Goal: Information Seeking & Learning: Check status

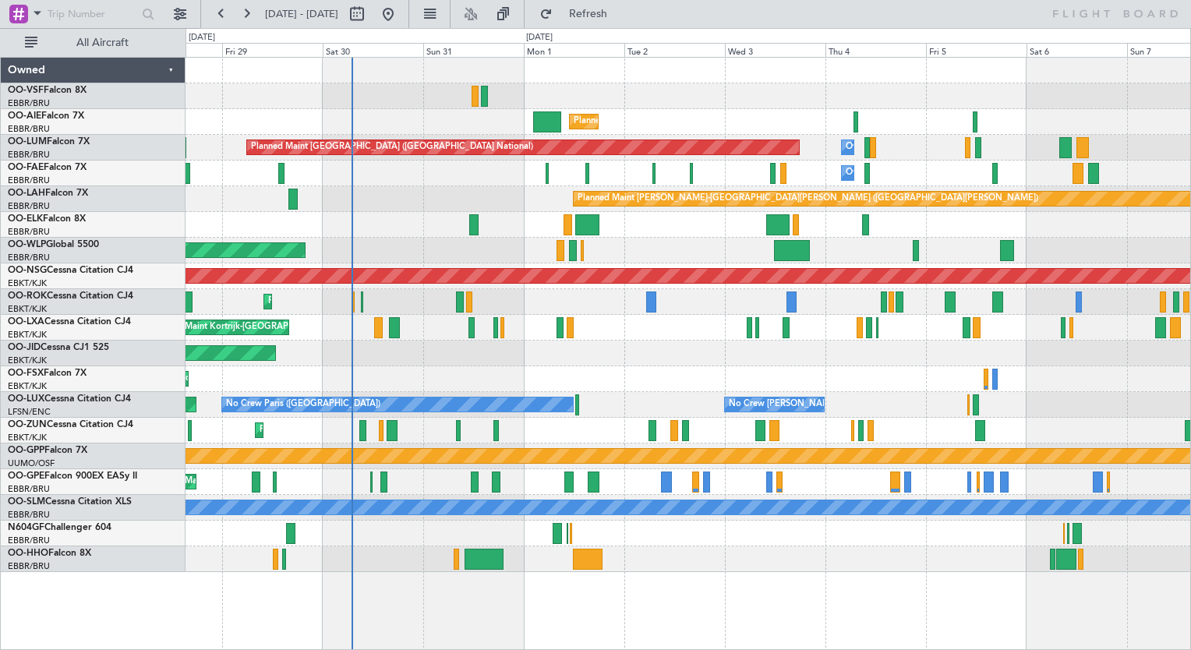
click at [633, 114] on div "Planned Maint [GEOGRAPHIC_DATA] ([GEOGRAPHIC_DATA])" at bounding box center [687, 122] width 1004 height 26
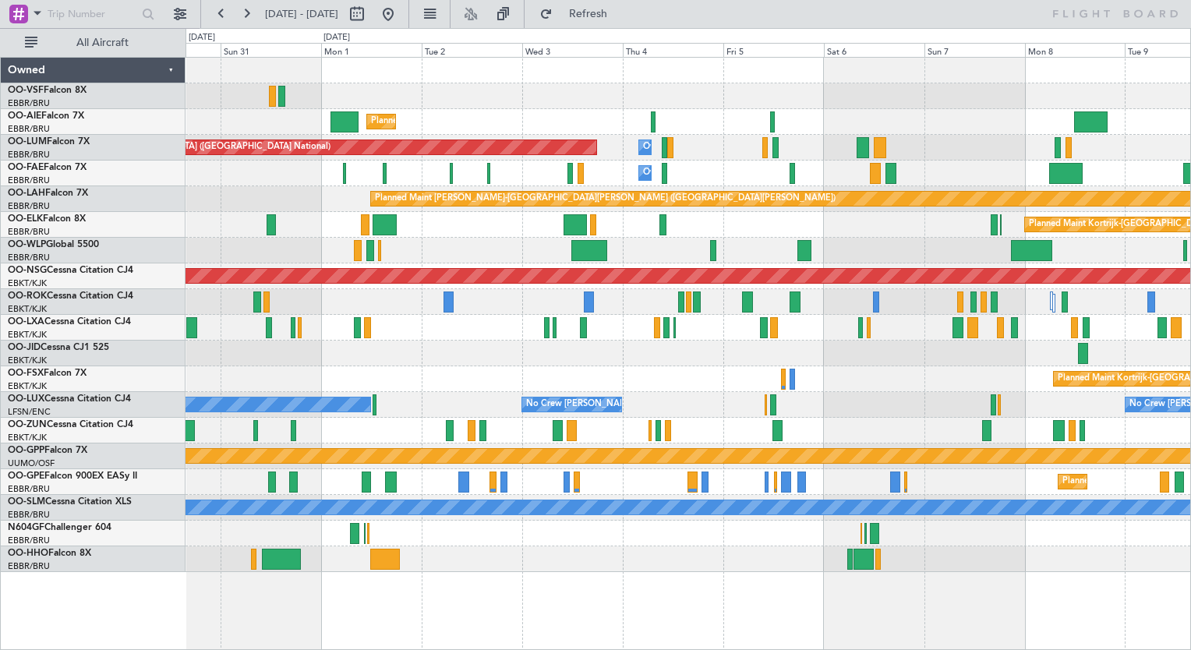
click at [473, 112] on div "Planned Maint [GEOGRAPHIC_DATA] ([GEOGRAPHIC_DATA])" at bounding box center [687, 122] width 1004 height 26
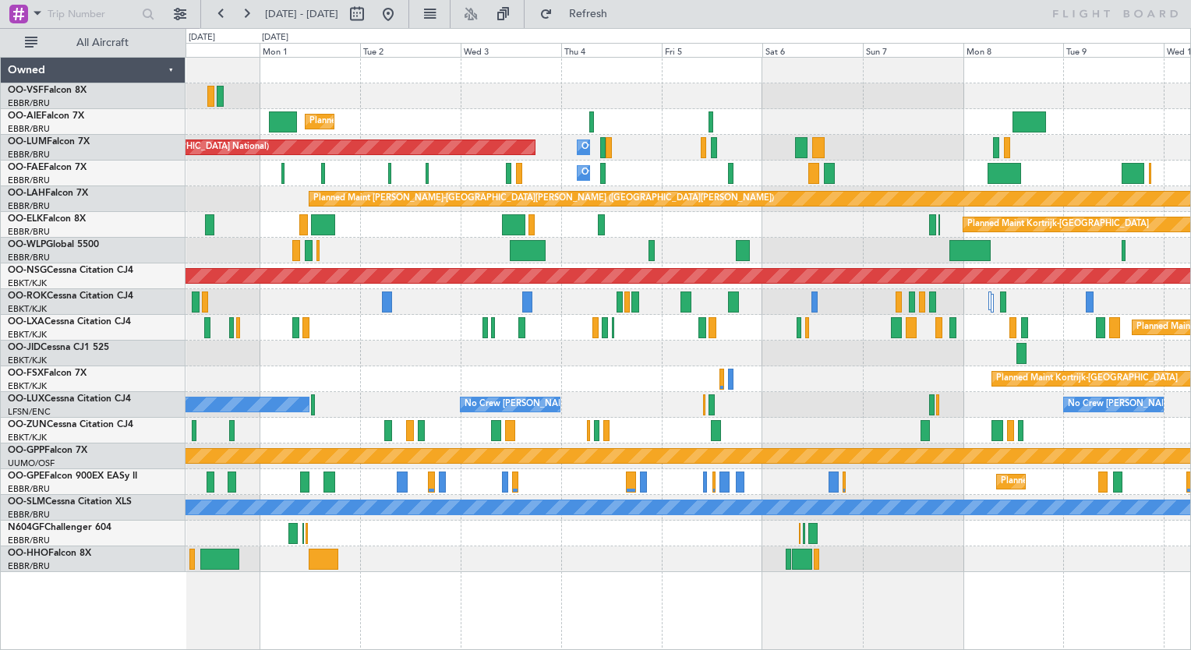
click at [630, 154] on div "Planned Maint [GEOGRAPHIC_DATA] ([GEOGRAPHIC_DATA] National) Owner [GEOGRAPHIC_…" at bounding box center [687, 148] width 1004 height 26
click at [701, 182] on div "Owner Melsbroek Air Base" at bounding box center [687, 174] width 1004 height 26
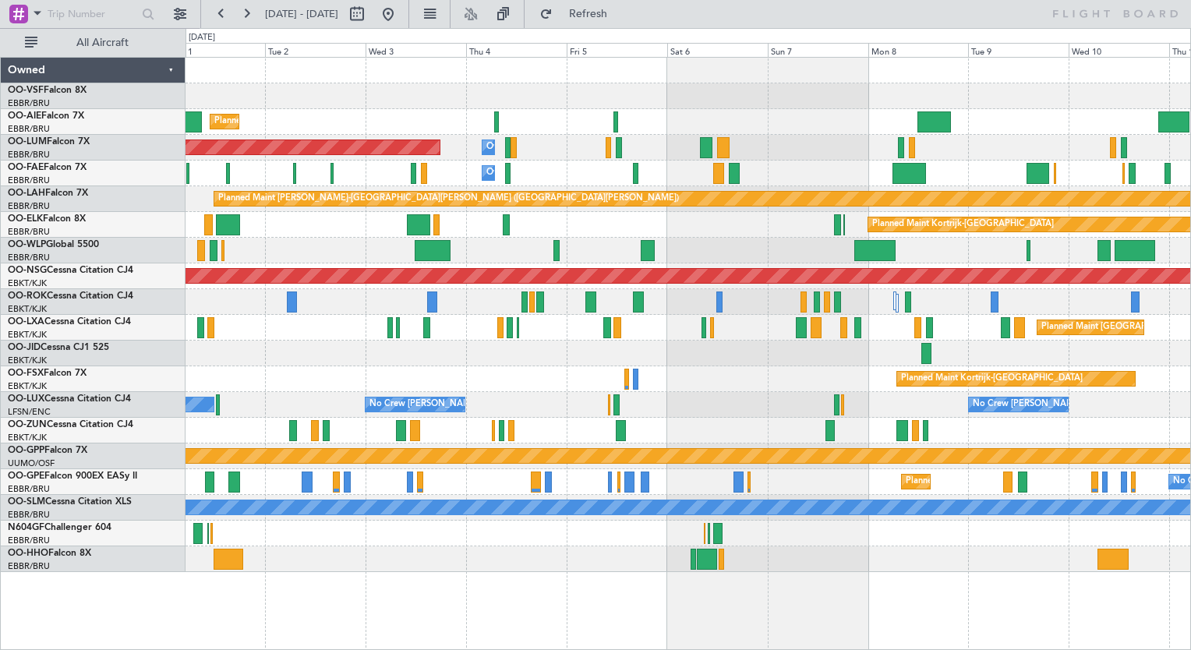
click at [769, 166] on div "Owner Melsbroek Air Base" at bounding box center [687, 174] width 1004 height 26
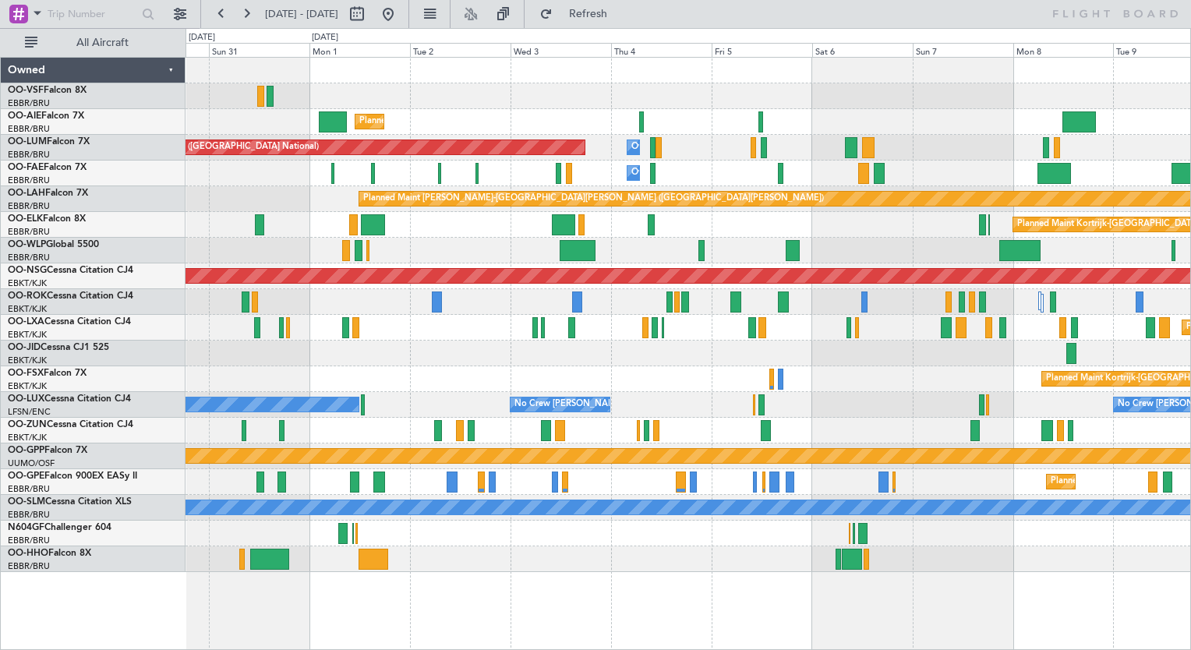
click at [707, 146] on div "Planned Maint [GEOGRAPHIC_DATA] ([GEOGRAPHIC_DATA]) Planned Maint [GEOGRAPHIC_D…" at bounding box center [687, 315] width 1004 height 514
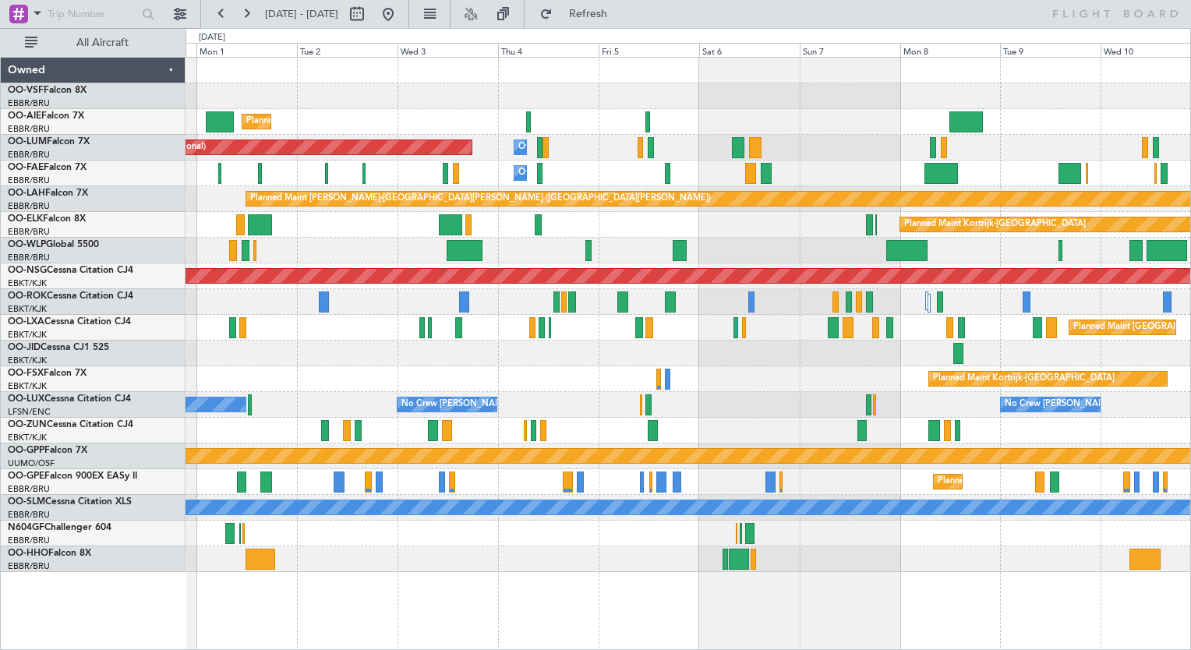
click at [725, 96] on div at bounding box center [687, 96] width 1004 height 26
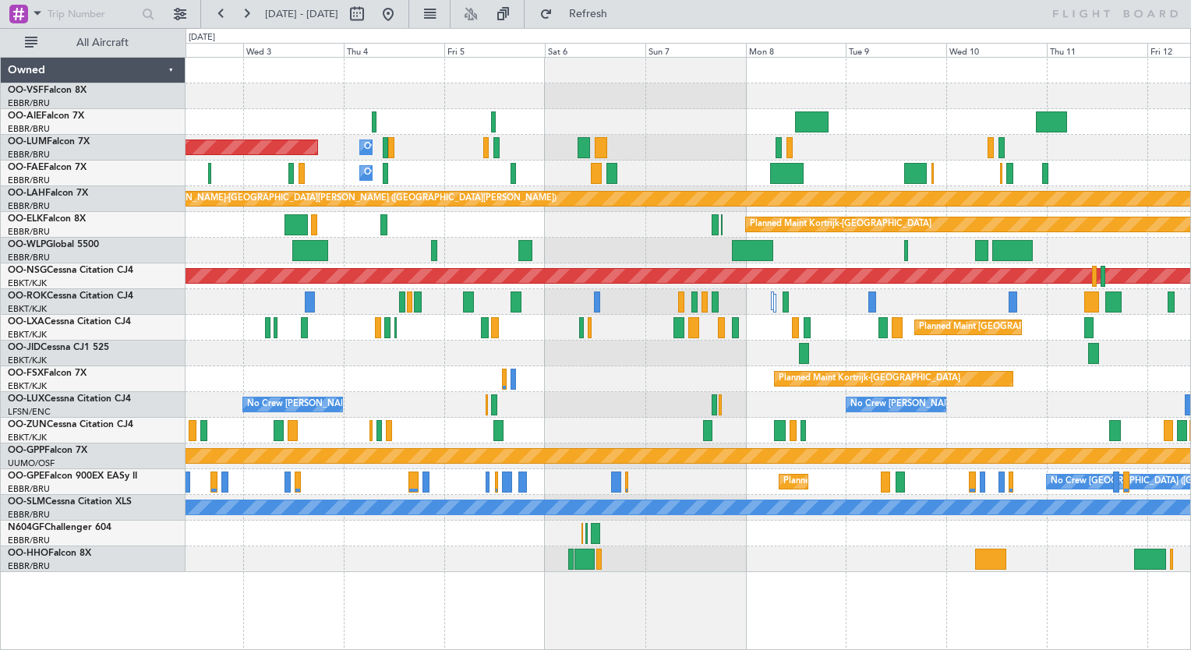
click at [878, 144] on div "Planned Maint [GEOGRAPHIC_DATA] ([GEOGRAPHIC_DATA] National) Owner [GEOGRAPHIC_…" at bounding box center [687, 148] width 1004 height 26
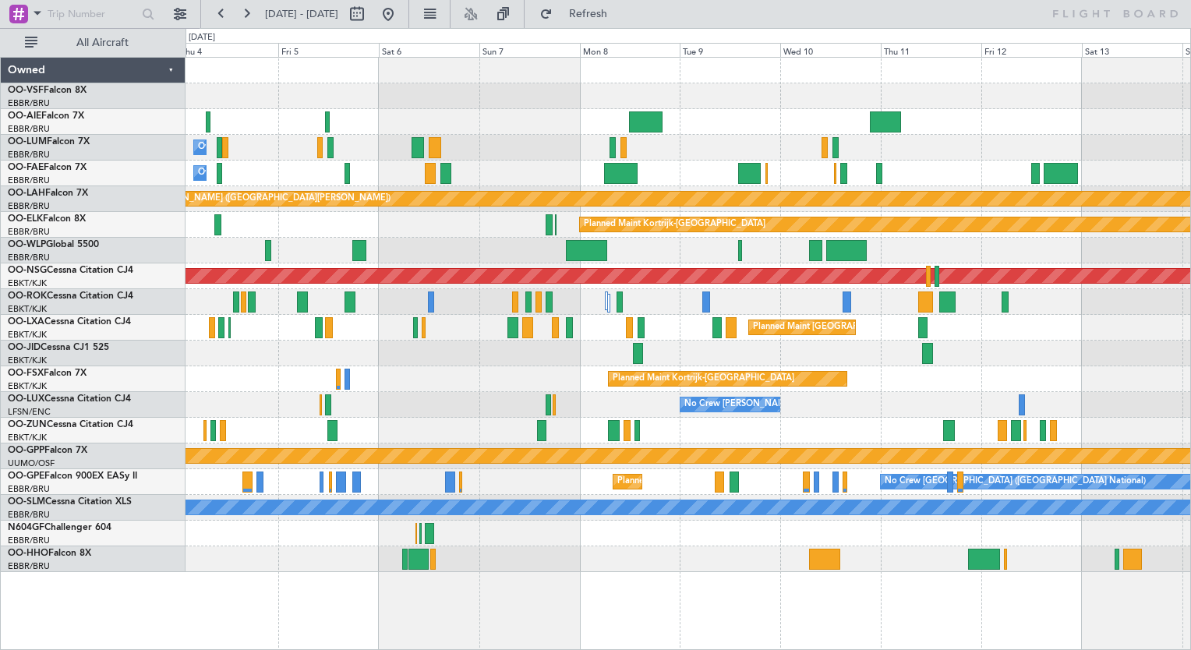
click at [780, 181] on div "Owner Melsbroek Air Base" at bounding box center [687, 174] width 1004 height 26
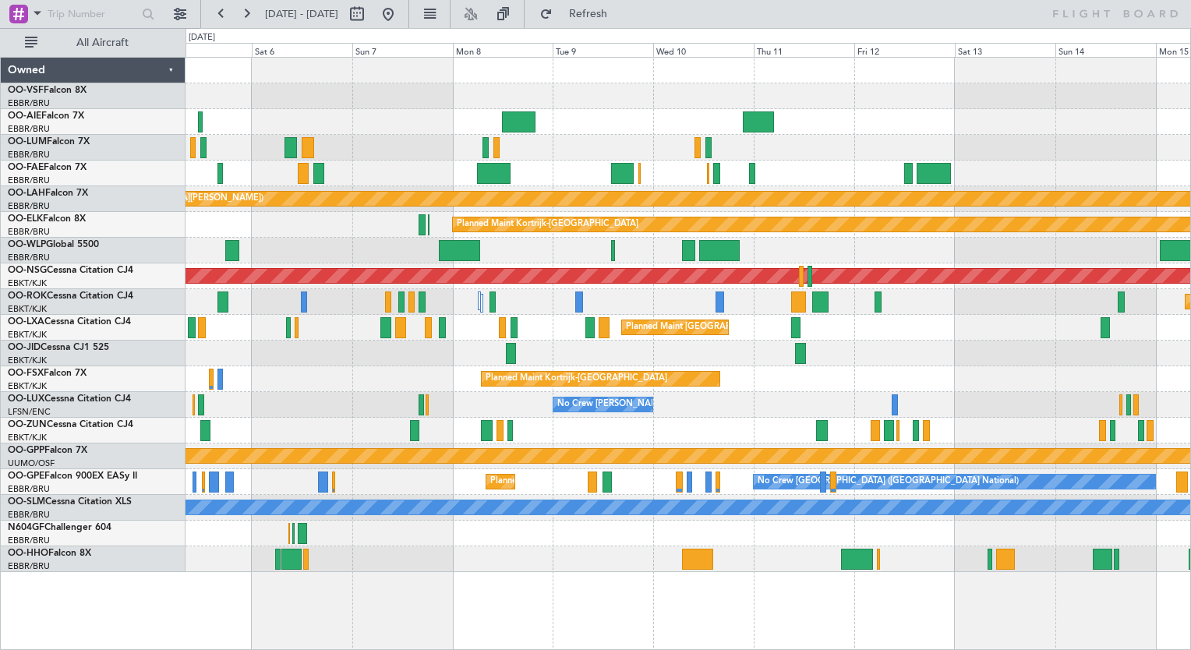
click at [902, 138] on div "Owner Melsbroek Air Base Planned Maint [GEOGRAPHIC_DATA] ([GEOGRAPHIC_DATA])" at bounding box center [687, 148] width 1004 height 26
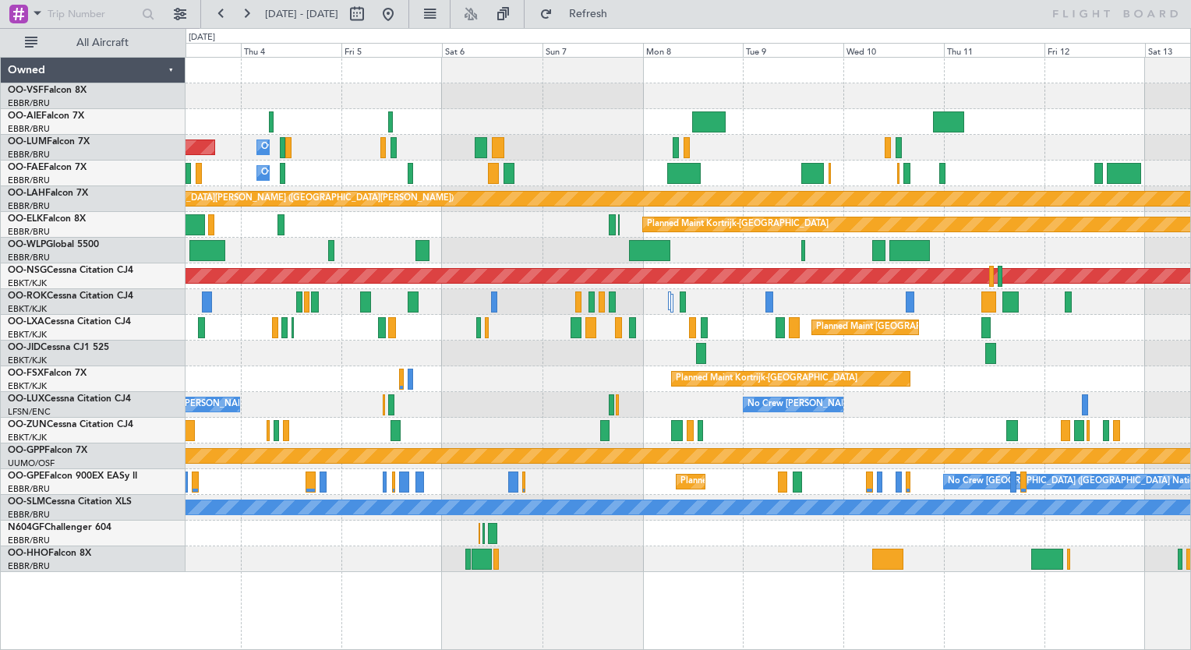
click at [556, 220] on div "Planned Maint [GEOGRAPHIC_DATA] ([GEOGRAPHIC_DATA]) Owner [GEOGRAPHIC_DATA] Pla…" at bounding box center [687, 315] width 1004 height 514
click at [630, 191] on div "Planned Maint [GEOGRAPHIC_DATA] ([GEOGRAPHIC_DATA]) Owner [GEOGRAPHIC_DATA] Pla…" at bounding box center [687, 315] width 1004 height 514
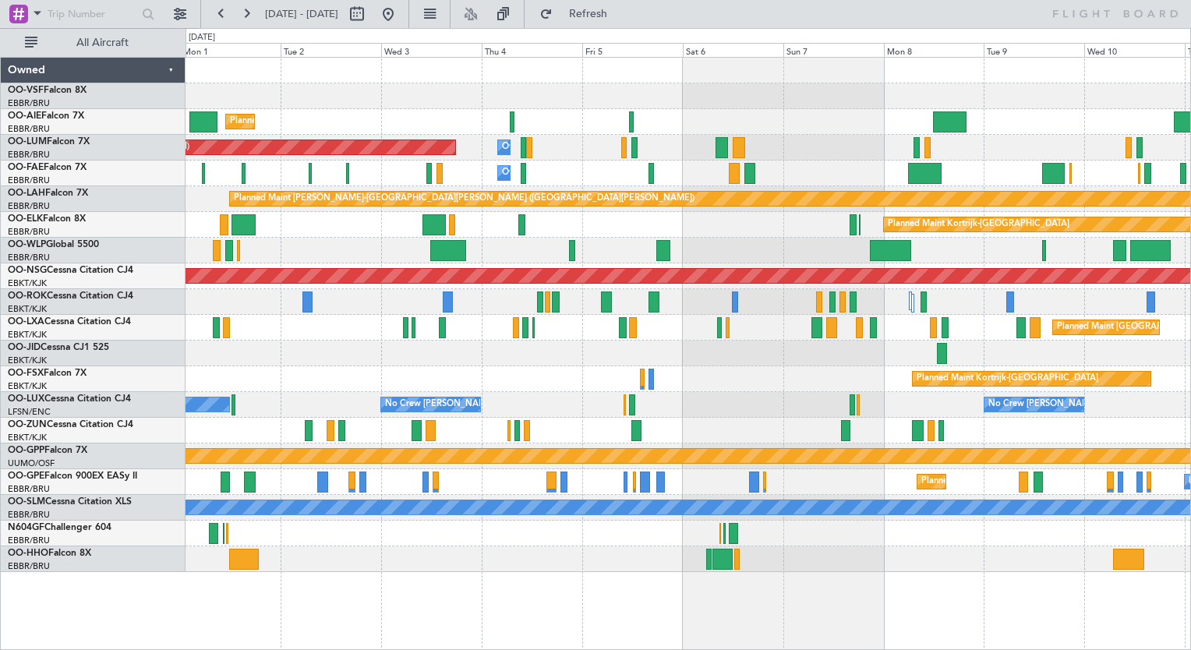
click at [549, 240] on div "Planned Maint [GEOGRAPHIC_DATA] ([GEOGRAPHIC_DATA])" at bounding box center [687, 251] width 1004 height 26
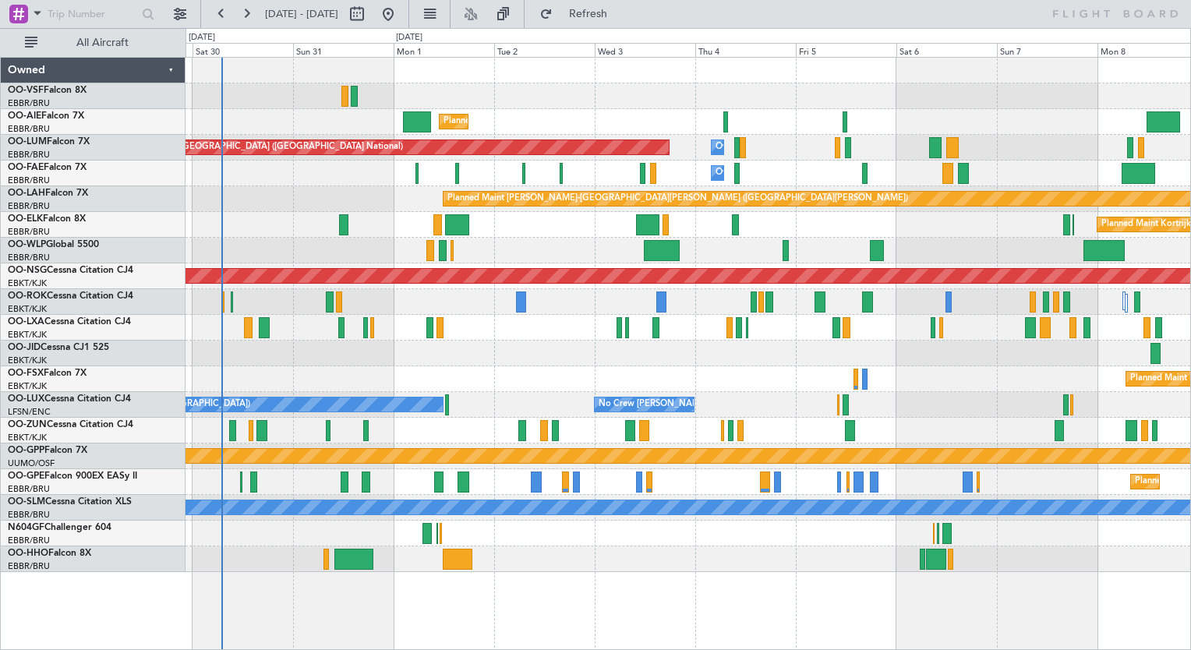
click at [390, 199] on div "Planned Maint [PERSON_NAME]-[GEOGRAPHIC_DATA][PERSON_NAME] ([GEOGRAPHIC_DATA][P…" at bounding box center [687, 199] width 1004 height 26
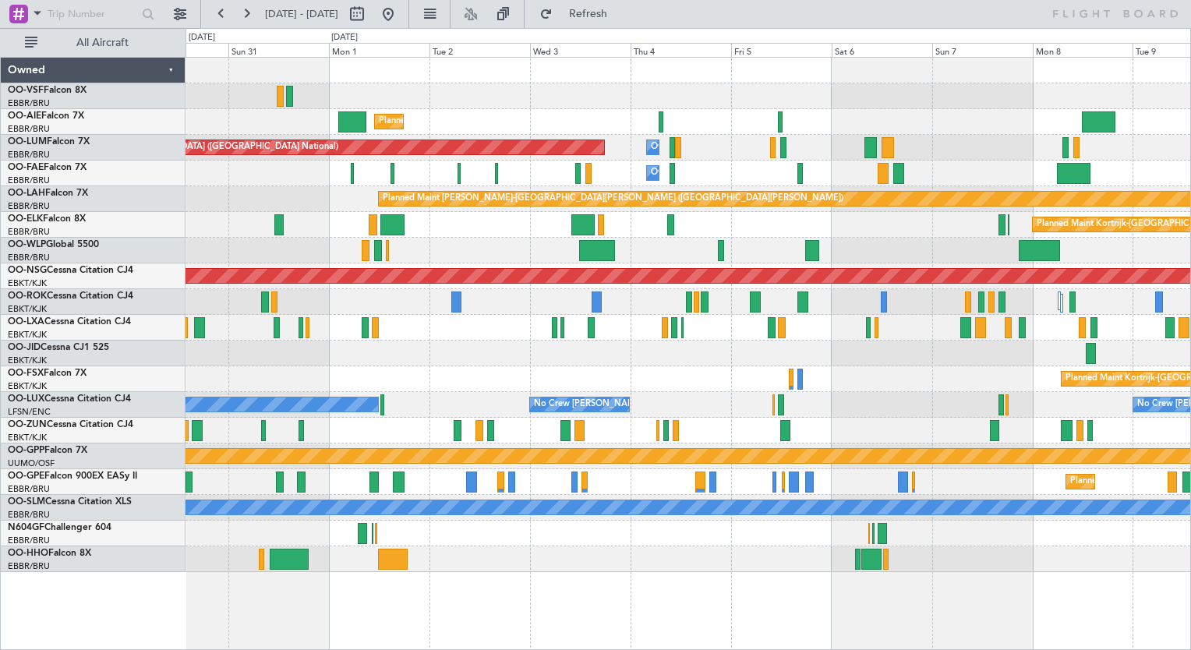
click at [418, 168] on div "Owner Melsbroek Air Base" at bounding box center [687, 174] width 1004 height 26
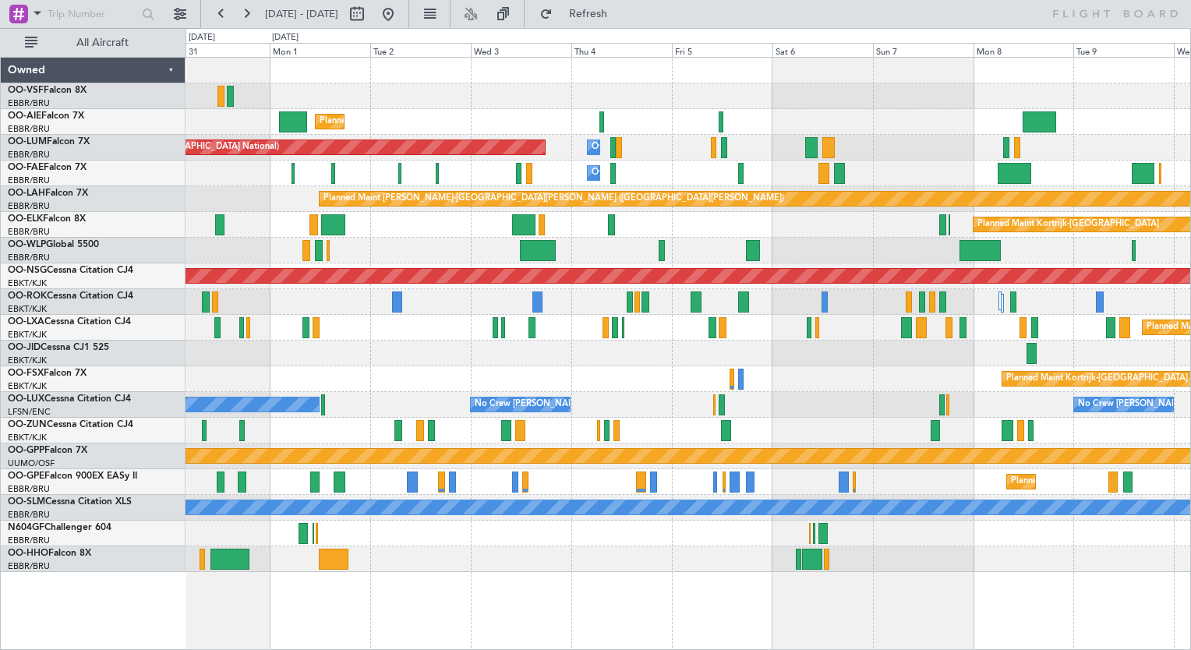
click at [362, 178] on div "Planned Maint [GEOGRAPHIC_DATA] ([GEOGRAPHIC_DATA]) Owner [GEOGRAPHIC_DATA] Pla…" at bounding box center [687, 315] width 1004 height 514
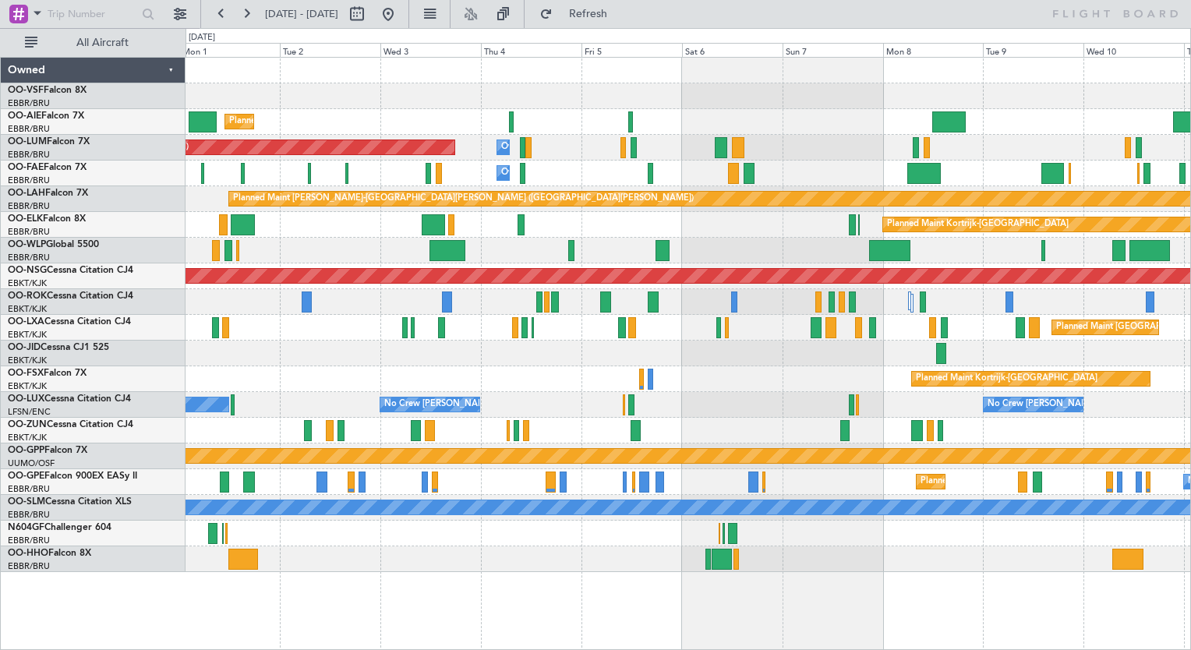
click at [351, 168] on div "Owner Melsbroek Air Base" at bounding box center [687, 174] width 1004 height 26
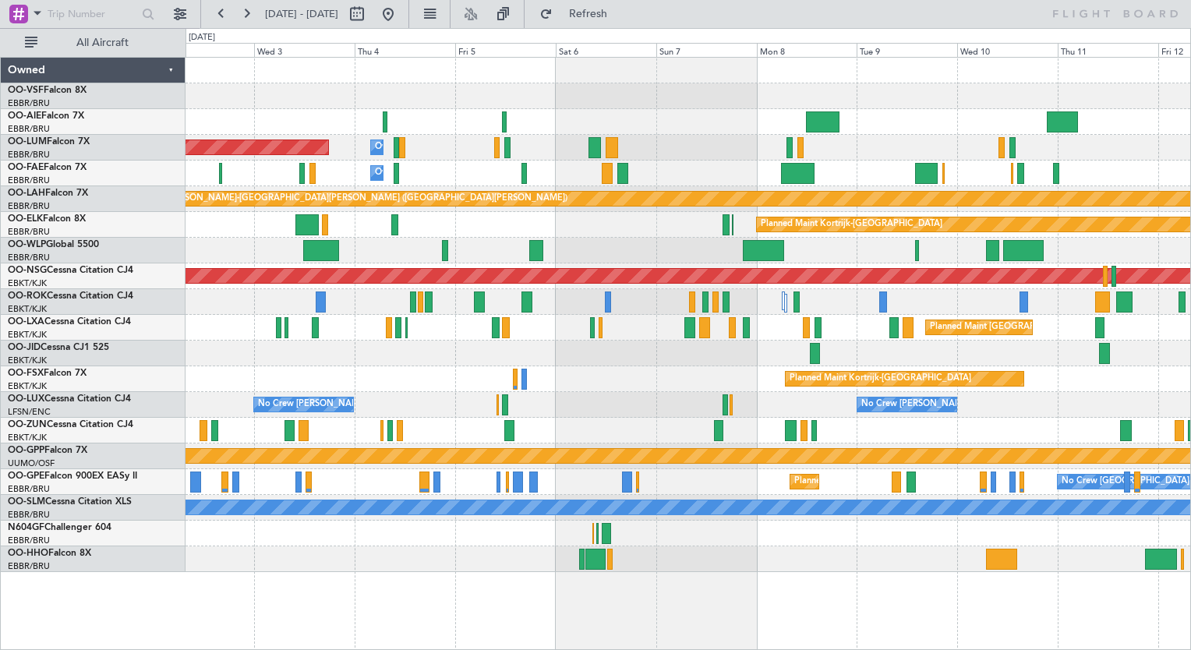
click at [330, 182] on div "Owner Melsbroek Air Base" at bounding box center [687, 174] width 1004 height 26
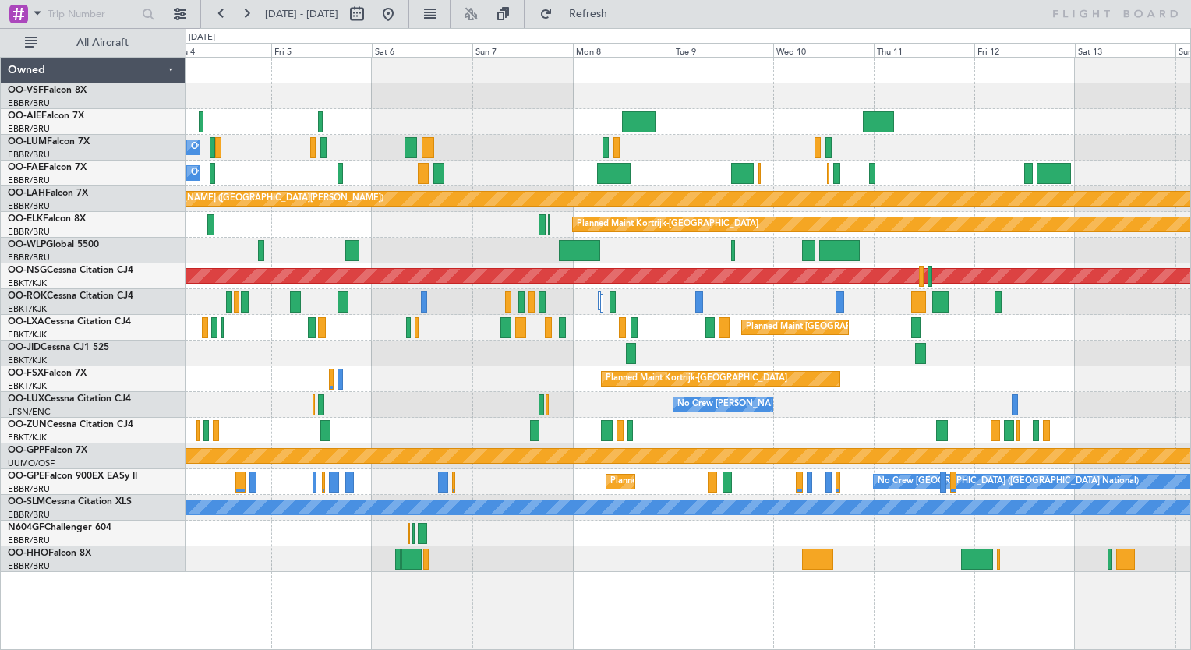
click at [632, 263] on div "Planned Maint [GEOGRAPHIC_DATA] ([GEOGRAPHIC_DATA]) Owner [GEOGRAPHIC_DATA] Pla…" at bounding box center [687, 315] width 1004 height 514
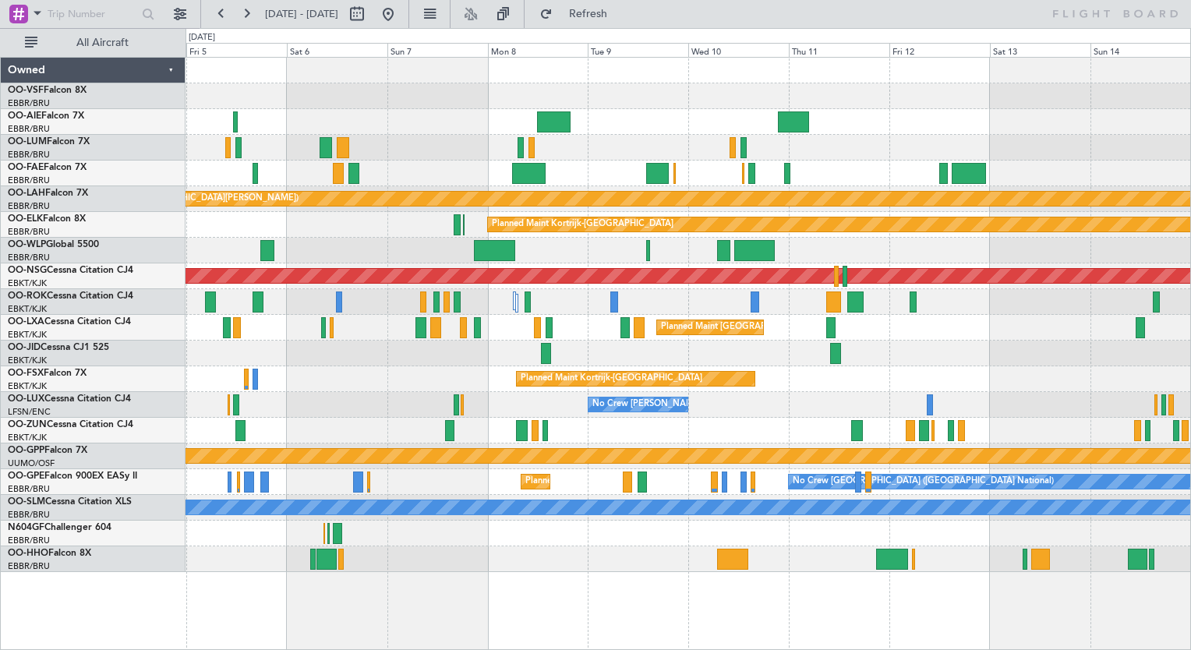
click at [600, 335] on div "Owner Melsbroek Air Base Planned Maint [GEOGRAPHIC_DATA] ([GEOGRAPHIC_DATA]) Ow…" at bounding box center [687, 315] width 1004 height 514
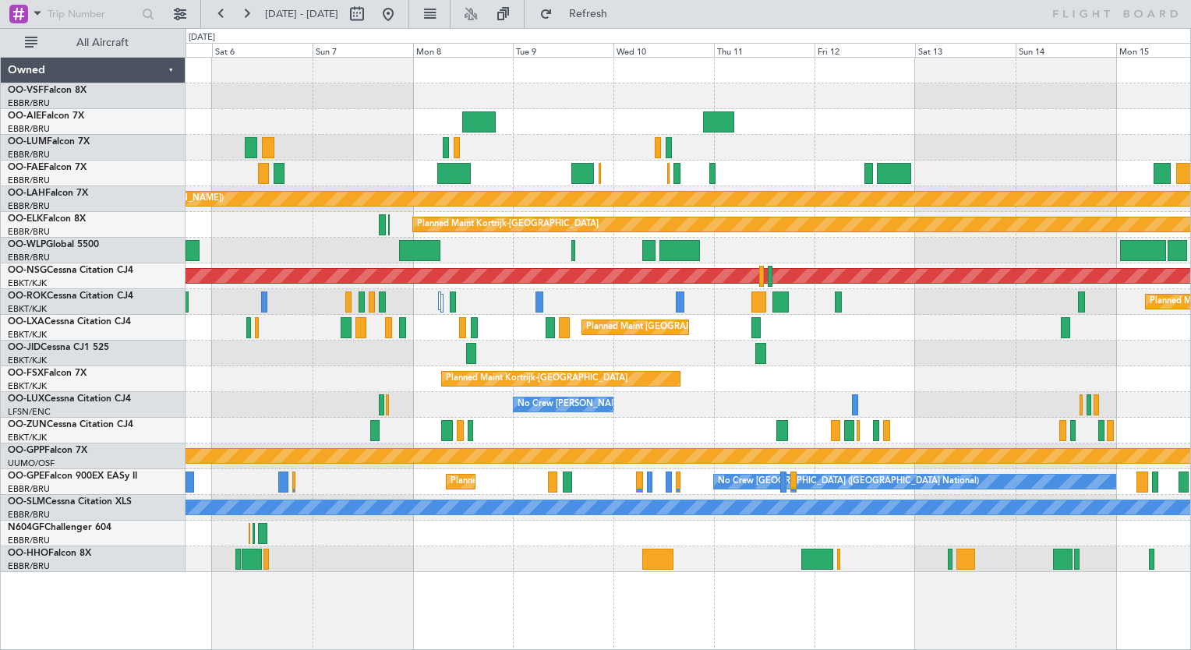
click at [553, 236] on div "Owner Melsbroek Air Base Planned Maint [GEOGRAPHIC_DATA] ([GEOGRAPHIC_DATA]) Ow…" at bounding box center [687, 315] width 1004 height 514
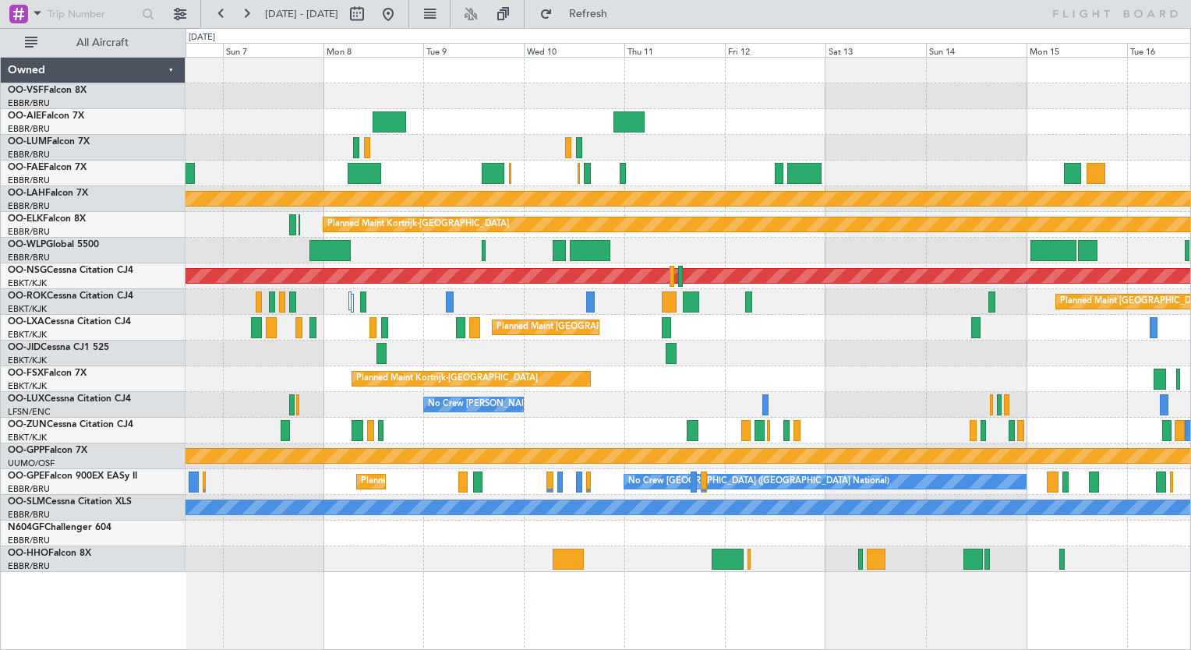
click at [584, 418] on div "Owner Melsbroek Air Base Owner [GEOGRAPHIC_DATA] Planned [GEOGRAPHIC_DATA][PERS…" at bounding box center [687, 315] width 1004 height 514
